Goal: Use online tool/utility

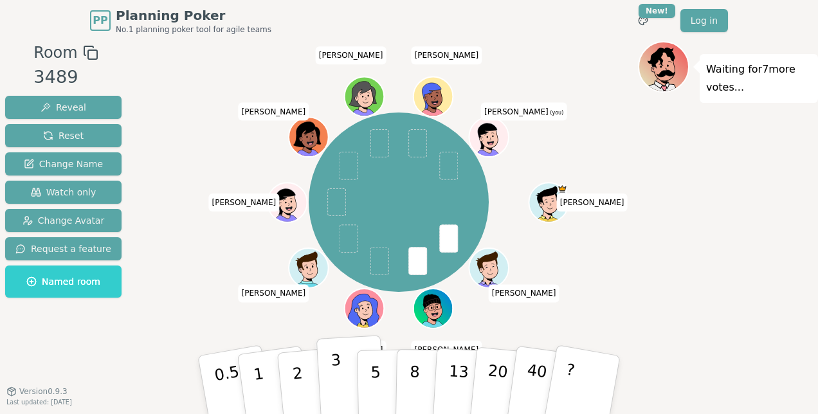
click at [340, 365] on button "3" at bounding box center [351, 385] width 70 height 100
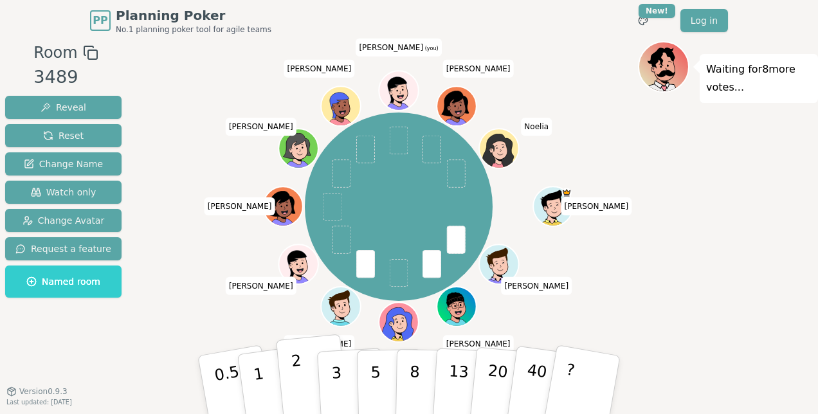
click at [307, 389] on button "2" at bounding box center [312, 385] width 73 height 102
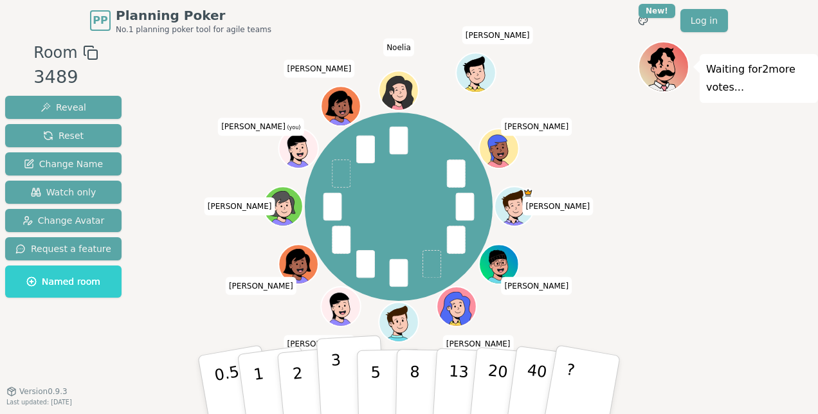
click at [349, 378] on button "3" at bounding box center [351, 385] width 70 height 100
click at [307, 397] on button "2" at bounding box center [312, 385] width 73 height 102
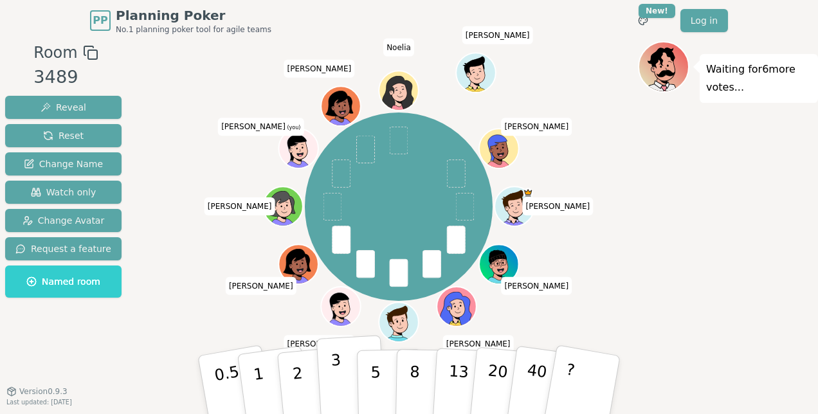
click at [342, 388] on button "3" at bounding box center [351, 385] width 70 height 100
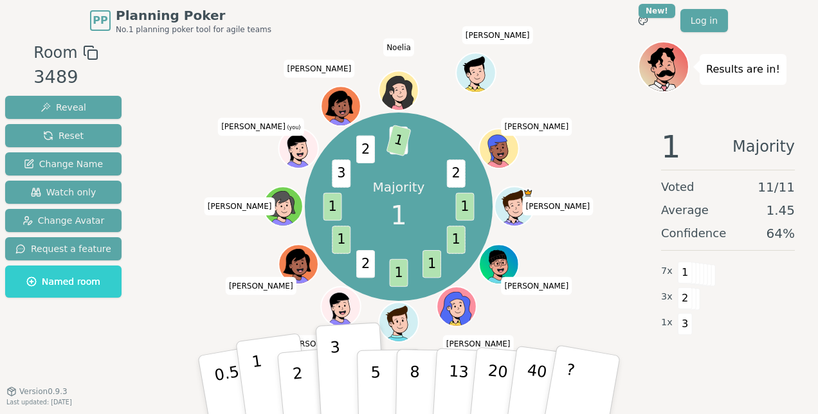
click at [265, 379] on button "1" at bounding box center [273, 385] width 77 height 104
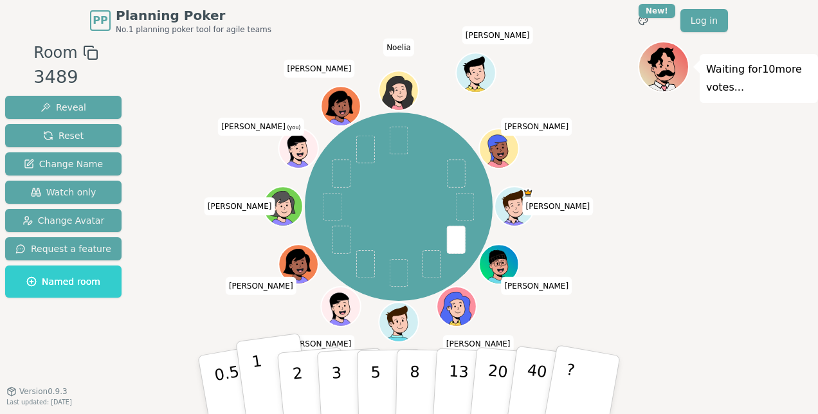
click at [255, 385] on p "1" at bounding box center [260, 387] width 19 height 70
